Goal: Task Accomplishment & Management: Complete application form

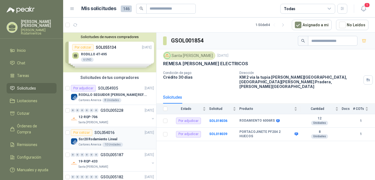
click at [113, 131] on p "SOL054016" at bounding box center [104, 133] width 20 height 4
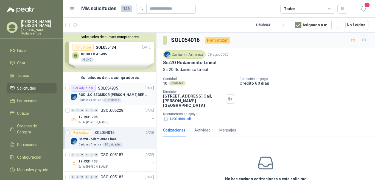
click at [119, 87] on div "Por adjudicar SOL054935 04/09/25" at bounding box center [112, 88] width 83 height 7
click at [115, 87] on p "SOL054935" at bounding box center [108, 89] width 20 height 4
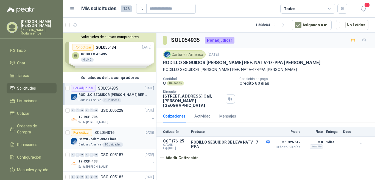
scroll to position [82, 0]
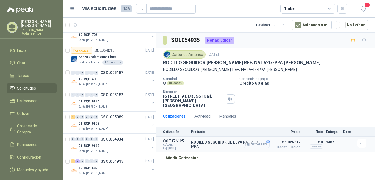
click at [257, 141] on button "Detalles" at bounding box center [257, 144] width 26 height 7
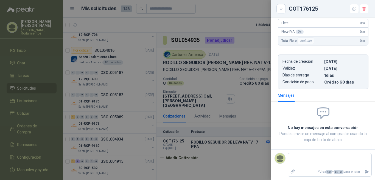
scroll to position [15, 0]
